Goal: Task Accomplishment & Management: Complete application form

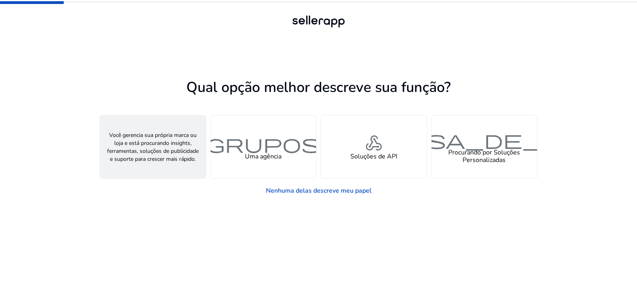
click at [167, 149] on font "pessoa" at bounding box center [153, 143] width 115 height 23
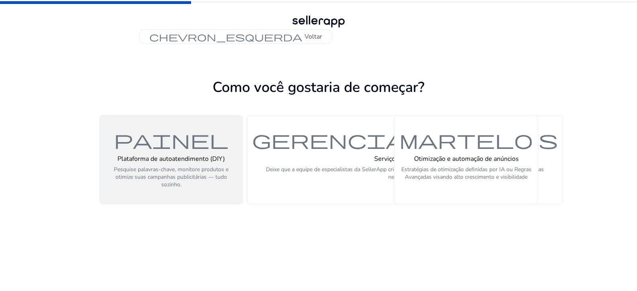
click at [174, 165] on div "Plataforma de autoatendimento (DIY) Pesquise palavras-chave, monitore produtos …" at bounding box center [171, 172] width 133 height 34
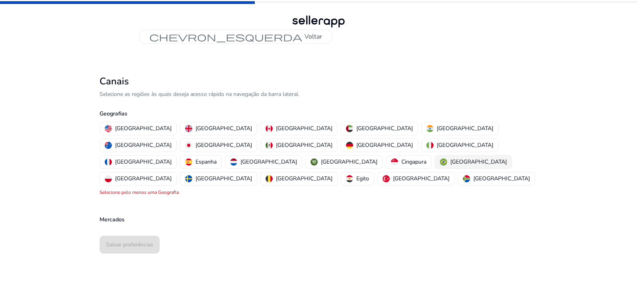
click at [451, 158] on font "[GEOGRAPHIC_DATA]" at bounding box center [479, 162] width 57 height 8
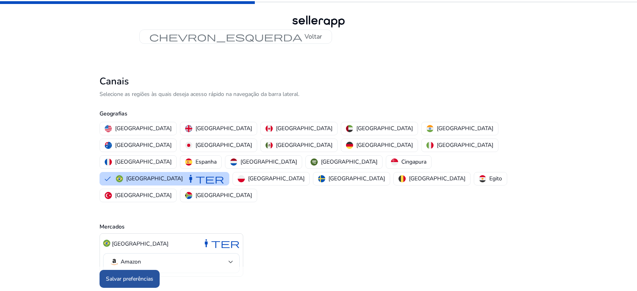
click at [126, 275] on font "Salvar preferências" at bounding box center [129, 279] width 47 height 8
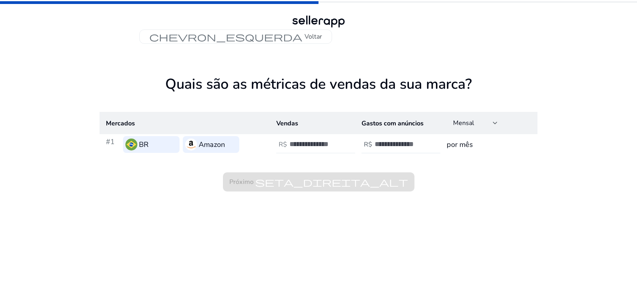
click at [302, 143] on input "number" at bounding box center [317, 144] width 54 height 9
type input "*****"
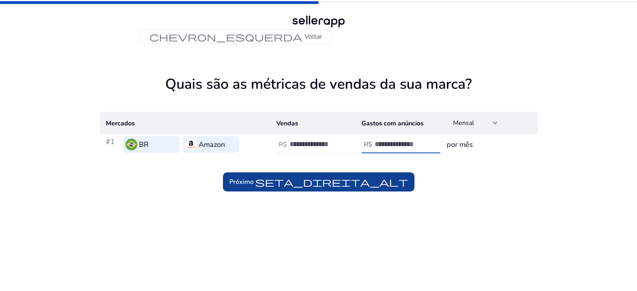
type input "**"
click at [310, 184] on font "seta_direita_alt" at bounding box center [331, 182] width 153 height 11
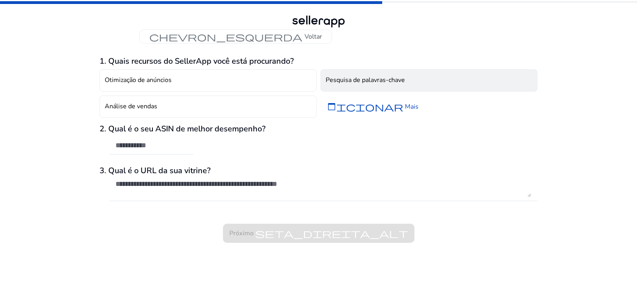
click at [356, 82] on font "Pesquisa de palavras-chave" at bounding box center [365, 80] width 79 height 9
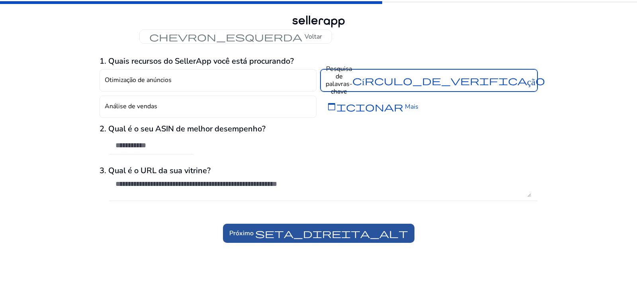
click at [270, 235] on font "seta_direita_alt" at bounding box center [331, 233] width 153 height 11
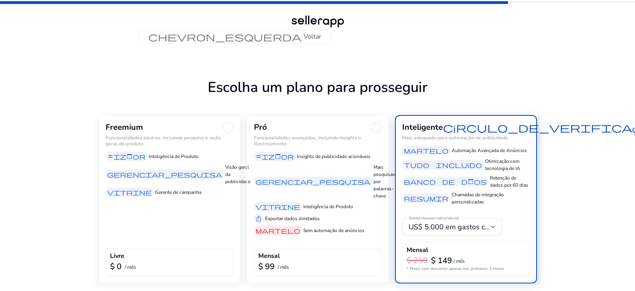
scroll to position [27, 0]
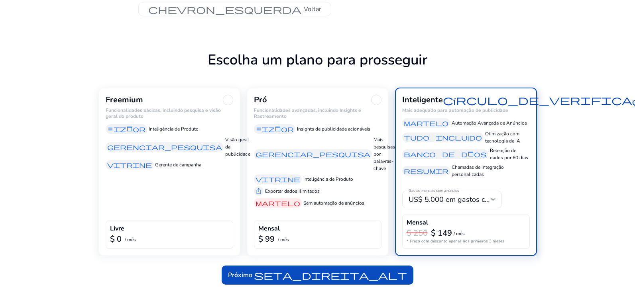
click at [155, 176] on div "Freemium Funcionalidades básicas, incluindo pesquisa e visão geral do produto e…" at bounding box center [169, 172] width 142 height 169
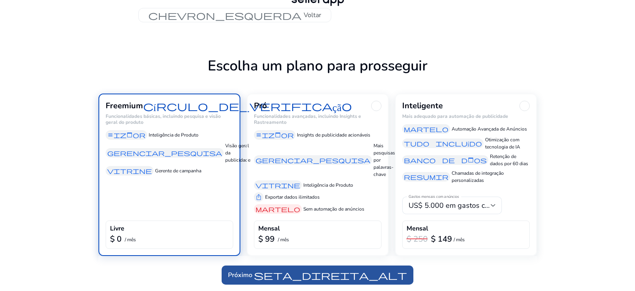
click at [314, 275] on font "seta_direita_alt" at bounding box center [330, 275] width 153 height 11
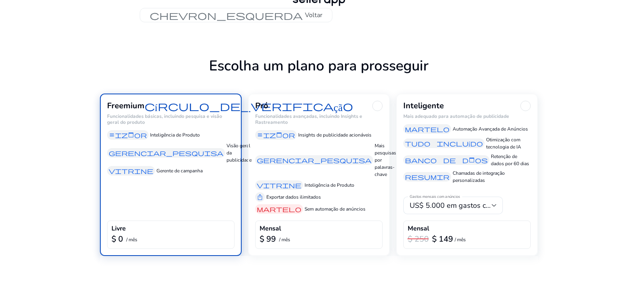
scroll to position [0, 0]
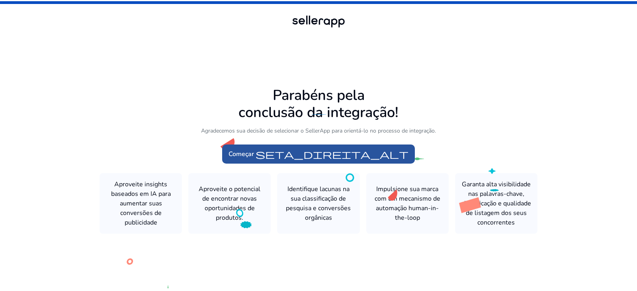
click at [316, 159] on font "seta_direita_alt" at bounding box center [332, 154] width 153 height 11
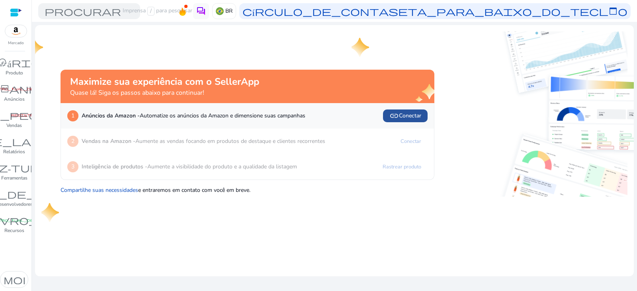
click at [410, 114] on font "Conectar" at bounding box center [410, 116] width 22 height 8
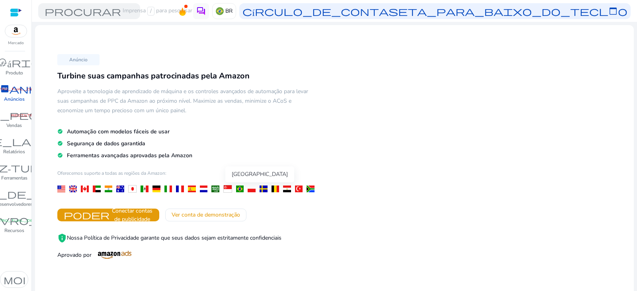
click at [240, 188] on div at bounding box center [240, 189] width 8 height 7
click at [238, 219] on font "Ver conta de demonstração" at bounding box center [206, 215] width 69 height 8
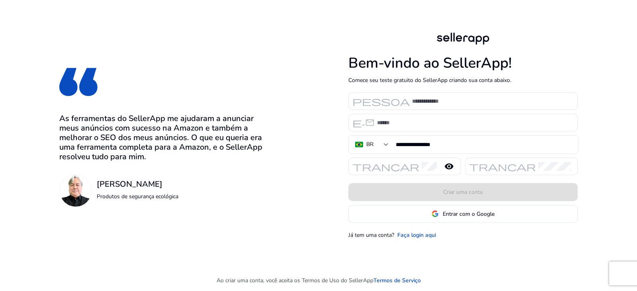
click at [199, 179] on div "[PERSON_NAME] Produtos de segurança ecológica" at bounding box center [161, 191] width 204 height 33
